Goal: Task Accomplishment & Management: Manage account settings

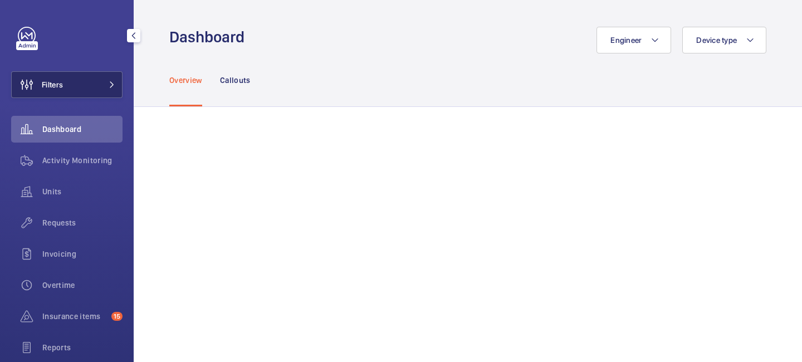
click at [116, 87] on button "Filters" at bounding box center [66, 84] width 111 height 27
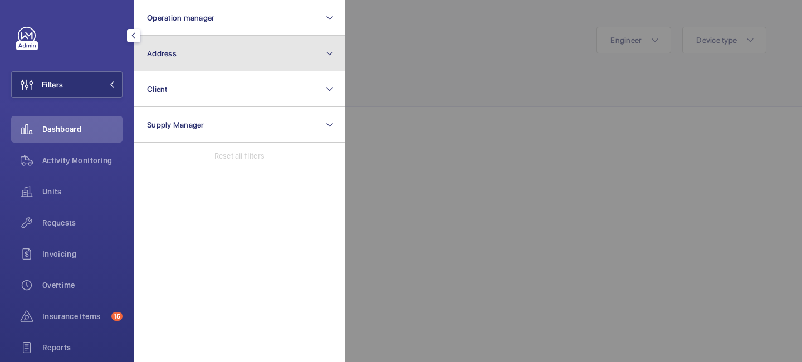
click at [194, 65] on button "Address" at bounding box center [240, 54] width 212 height 36
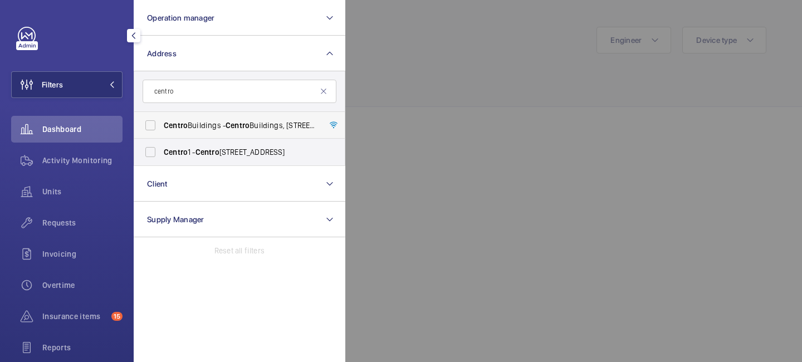
type input "centro"
click at [222, 128] on span "Centro Buildings - Centro Buildings, 20-23 Mandela Street, Camden, London, NW1 …" at bounding box center [240, 125] width 153 height 11
click at [162, 128] on input "Centro Buildings - Centro Buildings, 20-23 Mandela Street, Camden, London, NW1 …" at bounding box center [150, 125] width 22 height 22
checkbox input "true"
click at [405, 81] on div at bounding box center [746, 181] width 802 height 362
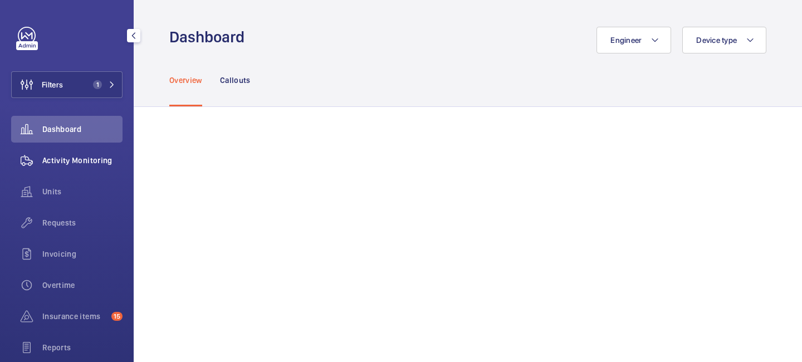
click at [98, 156] on span "Activity Monitoring" at bounding box center [82, 160] width 80 height 11
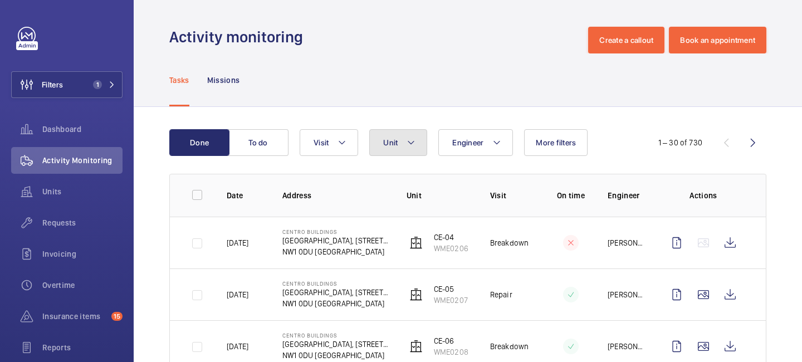
click at [406, 148] on button "Unit" at bounding box center [398, 142] width 58 height 27
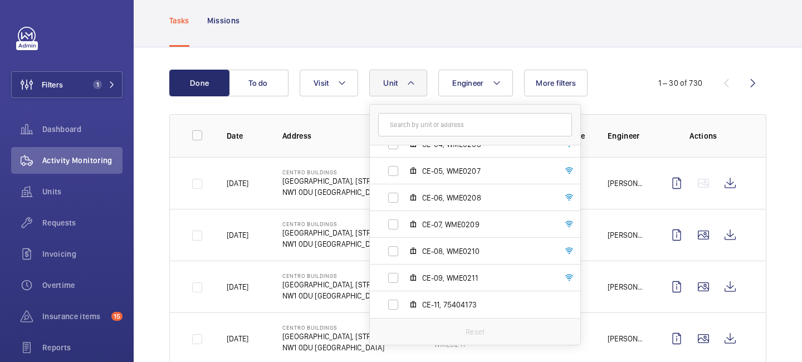
scroll to position [62, 0]
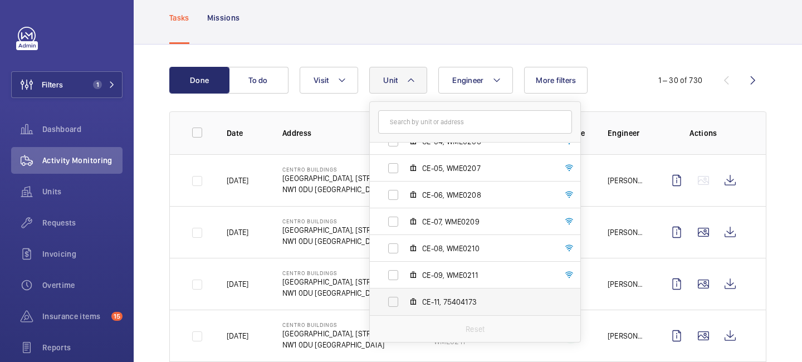
click at [495, 310] on label "CE-11, 75404173" at bounding box center [466, 302] width 193 height 27
click at [404, 310] on input "CE-11, 75404173" at bounding box center [393, 302] width 22 height 22
checkbox input "true"
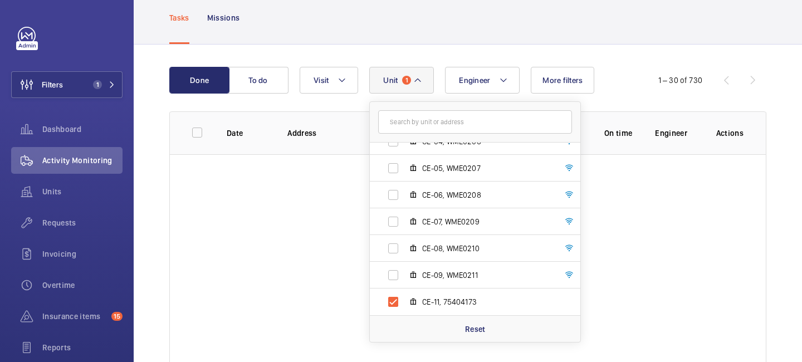
click at [668, 239] on div at bounding box center [468, 260] width 596 height 212
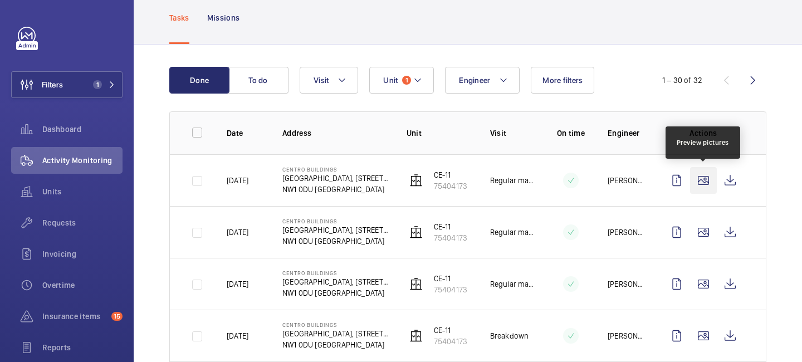
click at [707, 179] on wm-front-icon-button at bounding box center [703, 180] width 27 height 27
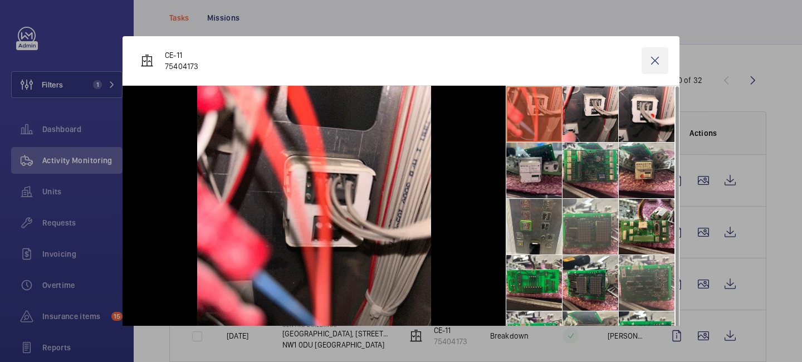
click at [659, 56] on wm-front-icon-button at bounding box center [655, 60] width 27 height 27
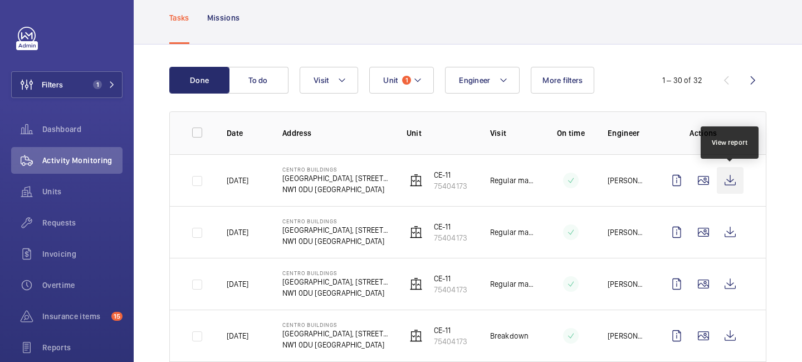
click at [737, 185] on wm-front-icon-button at bounding box center [730, 180] width 27 height 27
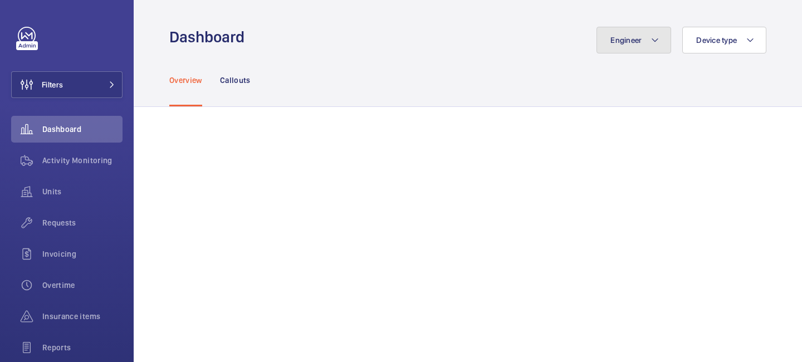
click at [640, 31] on button "Engineer" at bounding box center [634, 40] width 75 height 27
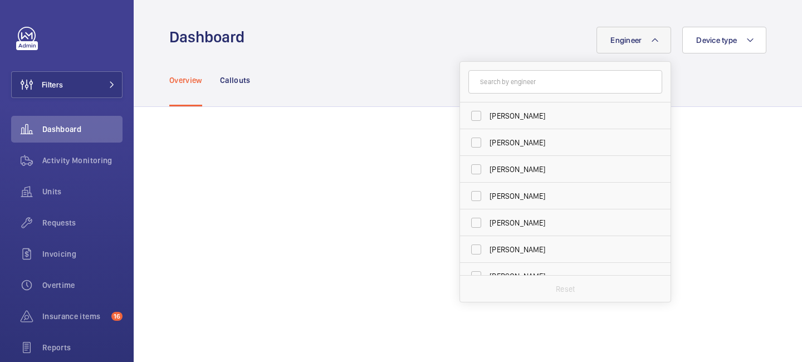
click at [543, 82] on input "text" at bounding box center [565, 81] width 194 height 23
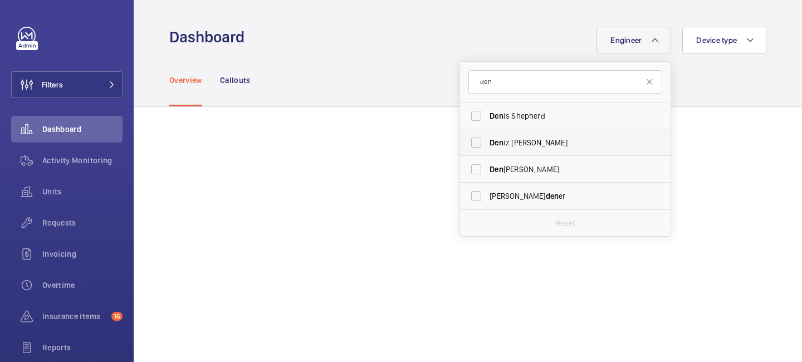
type input "den"
click at [543, 149] on label "Den iz Hussein" at bounding box center [557, 142] width 194 height 27
click at [487, 149] on input "Den iz Hussein" at bounding box center [476, 142] width 22 height 22
checkbox input "true"
click at [407, 84] on div "Overview Callouts" at bounding box center [467, 79] width 597 height 53
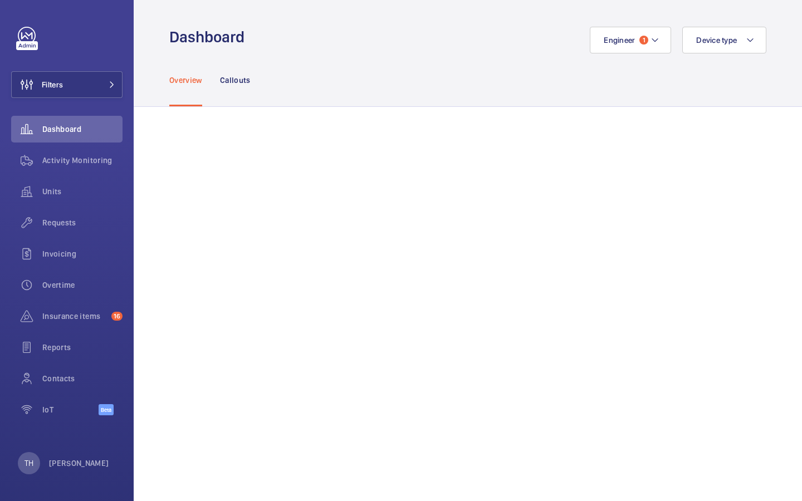
scroll to position [353, 0]
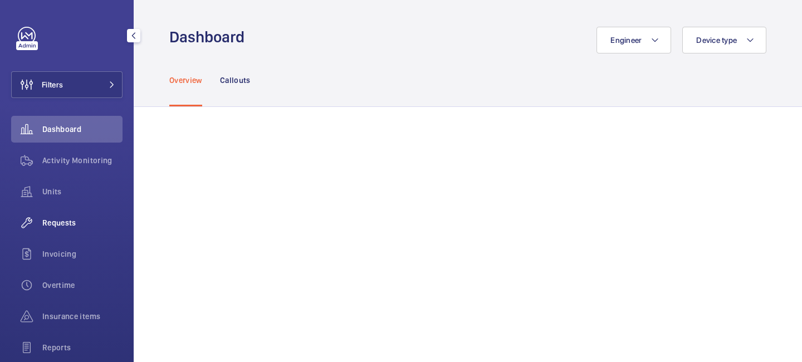
click at [70, 229] on div "Requests" at bounding box center [66, 222] width 111 height 27
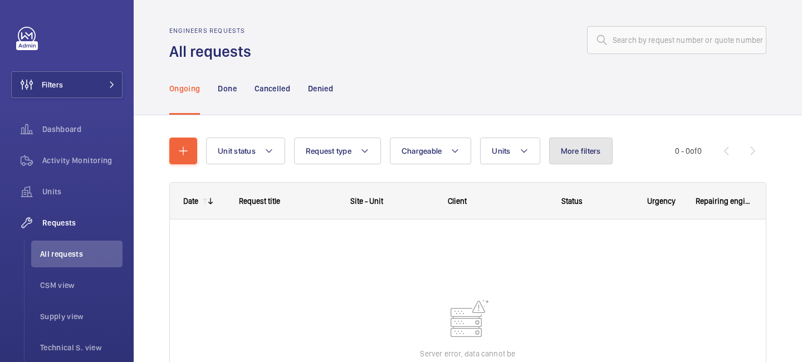
click at [605, 146] on button "More filters" at bounding box center [580, 151] width 63 height 27
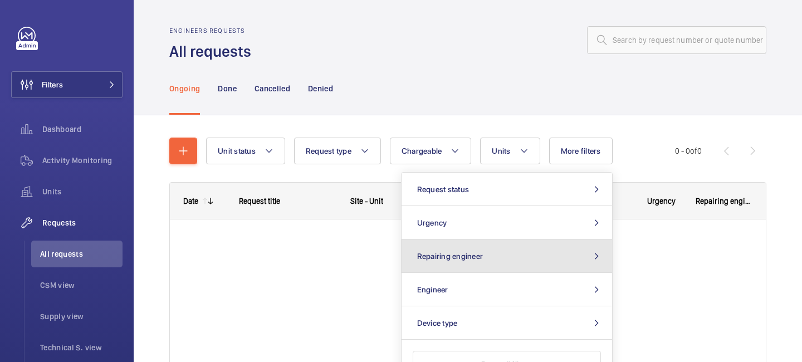
click at [487, 257] on button "Repairing engineer" at bounding box center [507, 255] width 211 height 33
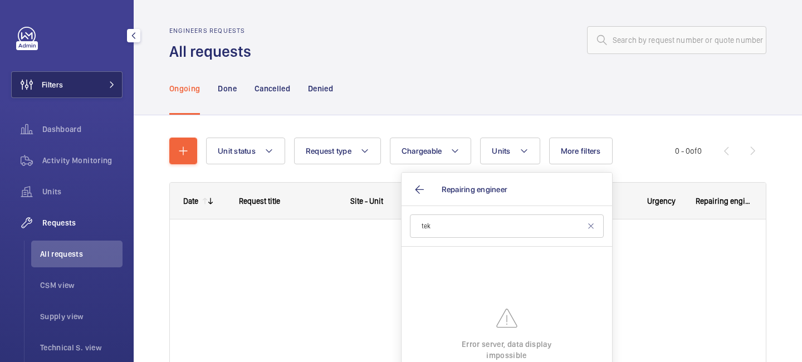
type input "tek"
click at [103, 86] on span at bounding box center [108, 84] width 13 height 7
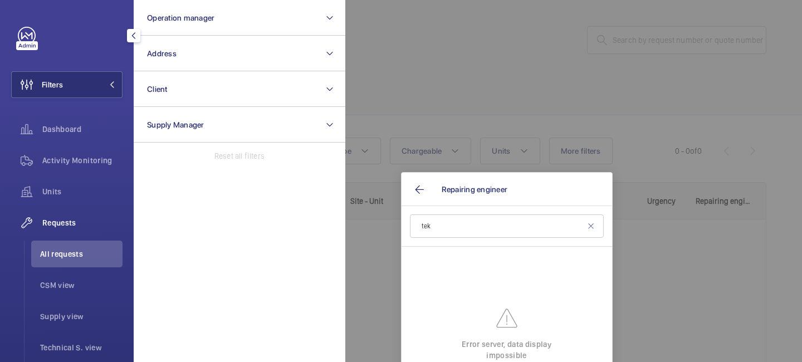
click at [32, 44] on div at bounding box center [27, 45] width 22 height 9
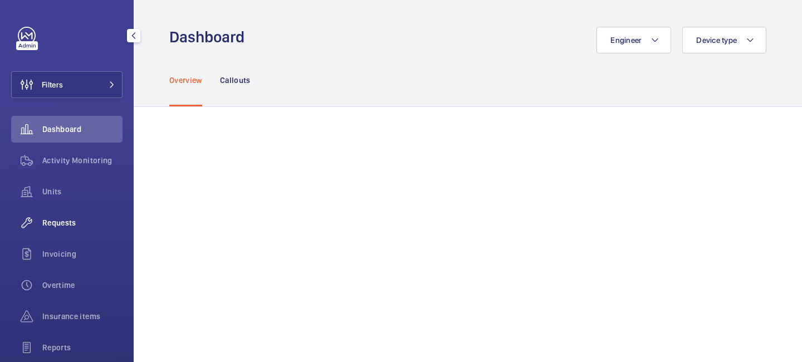
click at [53, 219] on span "Requests" at bounding box center [82, 222] width 80 height 11
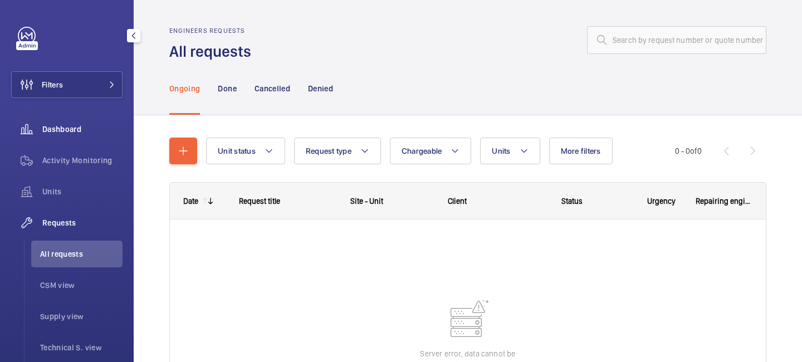
click at [78, 124] on span "Dashboard" at bounding box center [82, 129] width 80 height 11
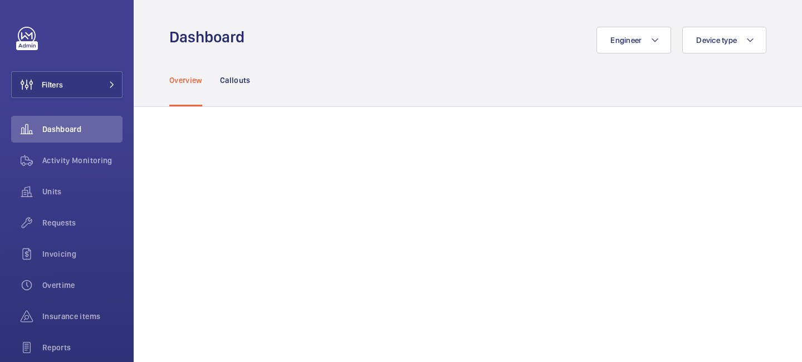
scroll to position [242, 0]
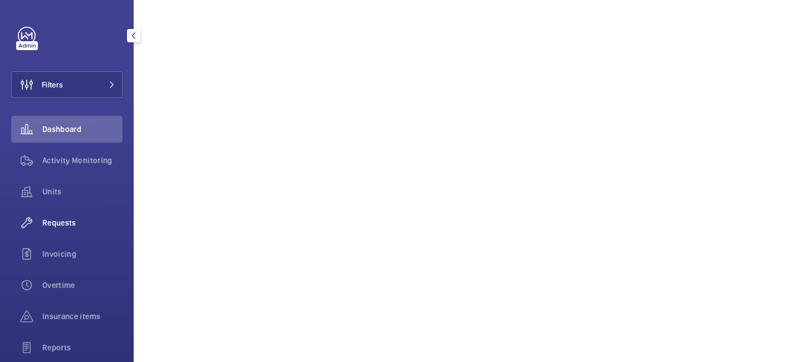
click at [64, 226] on span "Requests" at bounding box center [82, 222] width 80 height 11
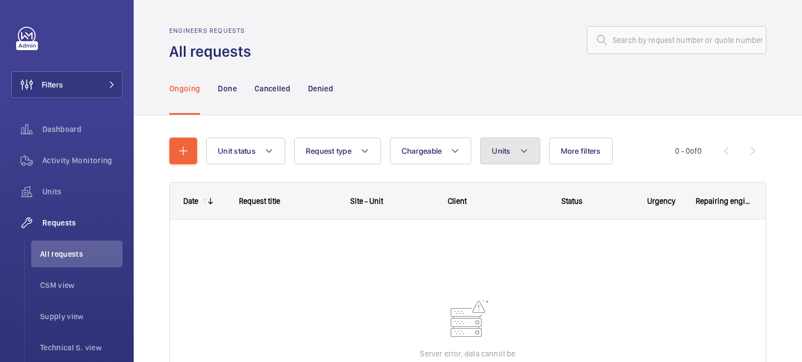
click at [521, 157] on mat-icon at bounding box center [524, 150] width 9 height 13
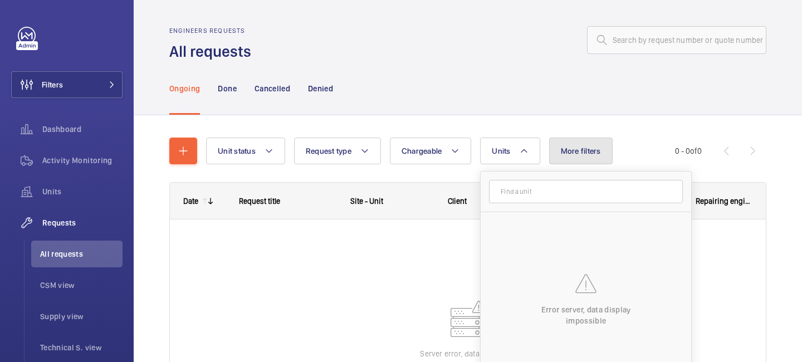
click at [561, 150] on span "More filters" at bounding box center [581, 150] width 40 height 9
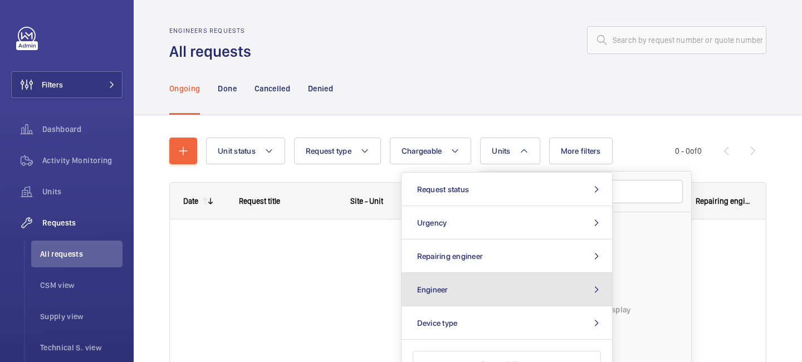
click at [493, 278] on button "Engineer" at bounding box center [507, 289] width 211 height 33
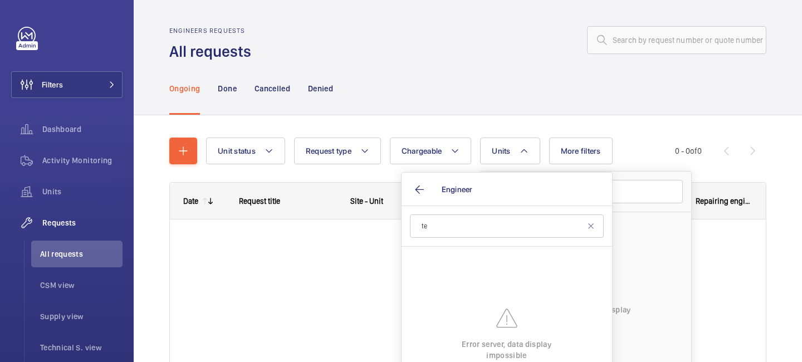
type input "t"
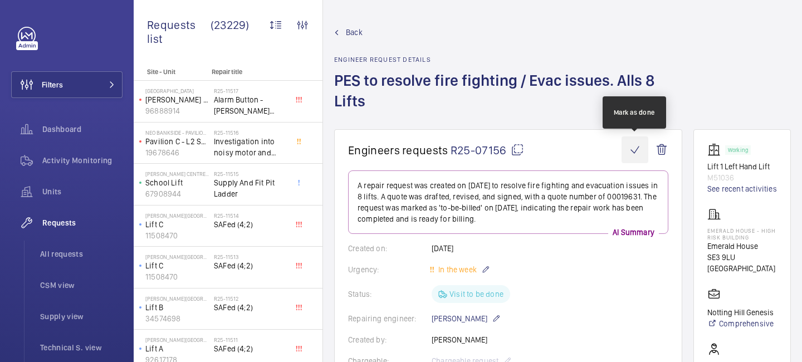
click at [634, 151] on wm-front-icon-button at bounding box center [635, 149] width 27 height 27
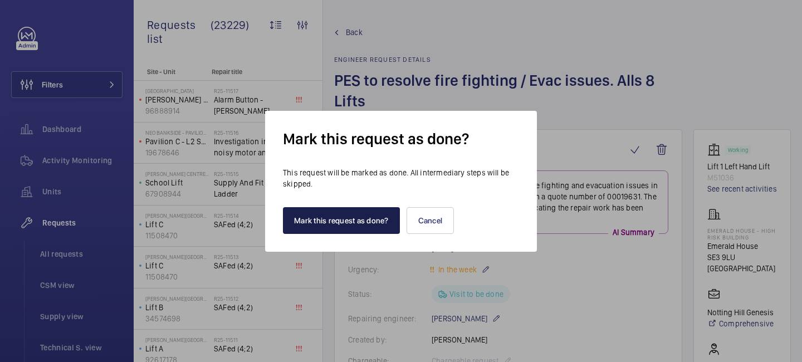
click at [355, 224] on button "Mark this request as done?" at bounding box center [341, 220] width 117 height 27
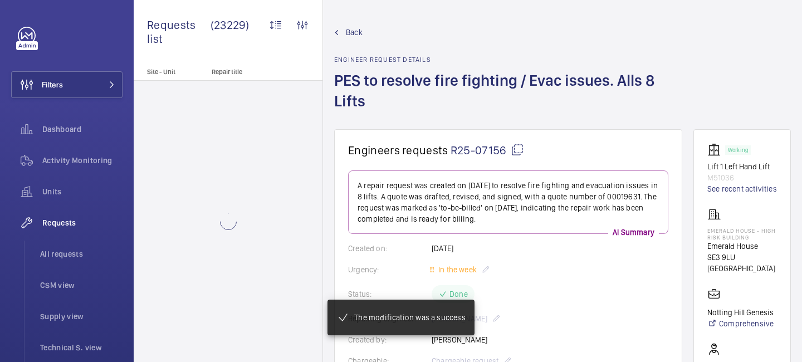
scroll to position [881, 0]
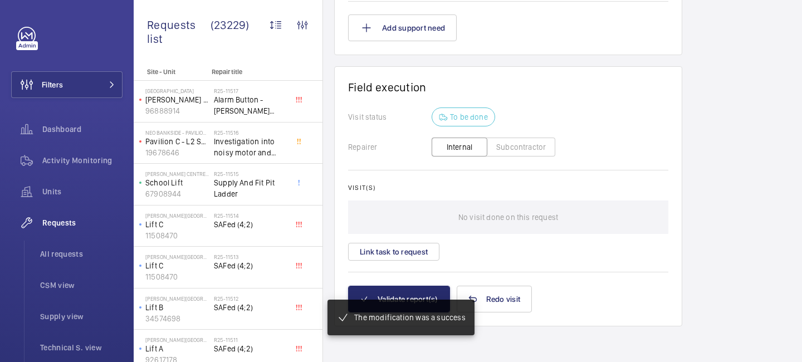
click at [407, 294] on mat-snack-bar-container "The modification was a success" at bounding box center [400, 317] width 191 height 80
click at [405, 306] on div "The modification was a success" at bounding box center [398, 317] width 142 height 29
click at [399, 293] on mat-snack-bar-container "The modification was a success" at bounding box center [400, 317] width 191 height 80
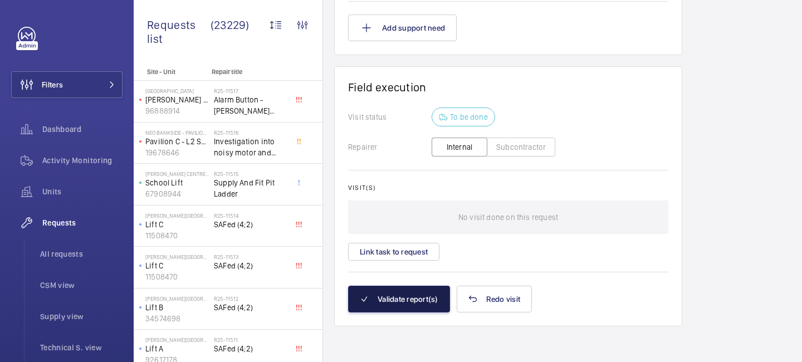
click at [400, 299] on button "Validate report(s)" at bounding box center [399, 299] width 102 height 27
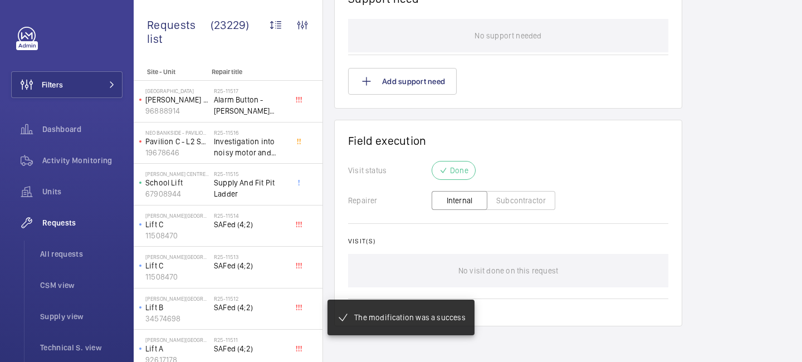
scroll to position [828, 0]
